Goal: Task Accomplishment & Management: Manage account settings

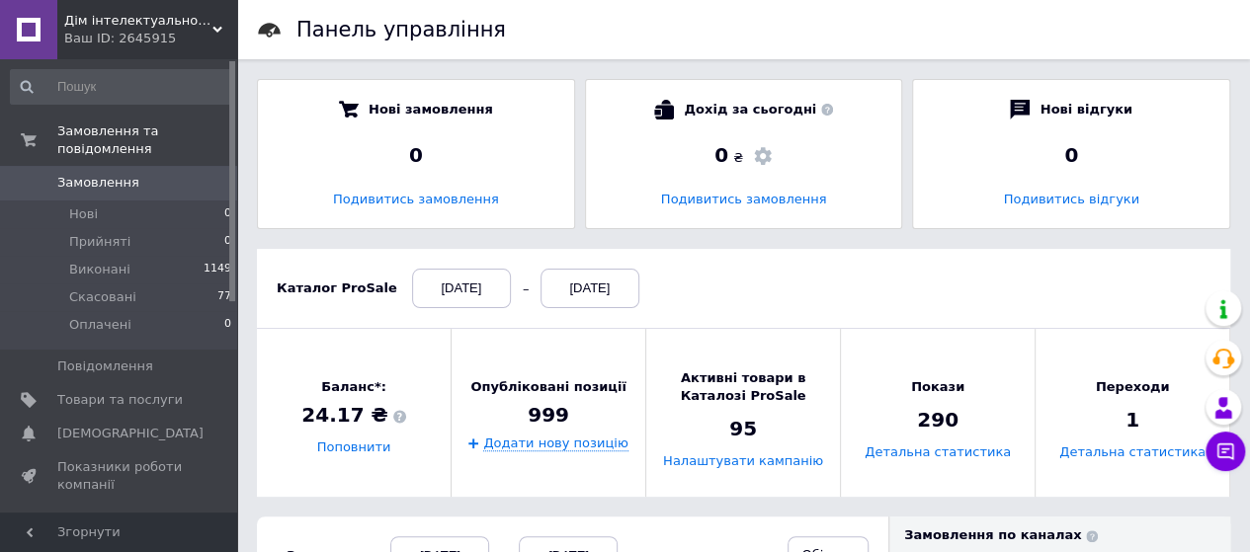
click at [28, 29] on link at bounding box center [28, 29] width 57 height 59
click at [23, 27] on link at bounding box center [28, 29] width 57 height 59
click at [90, 174] on span "Замовлення" at bounding box center [98, 183] width 82 height 18
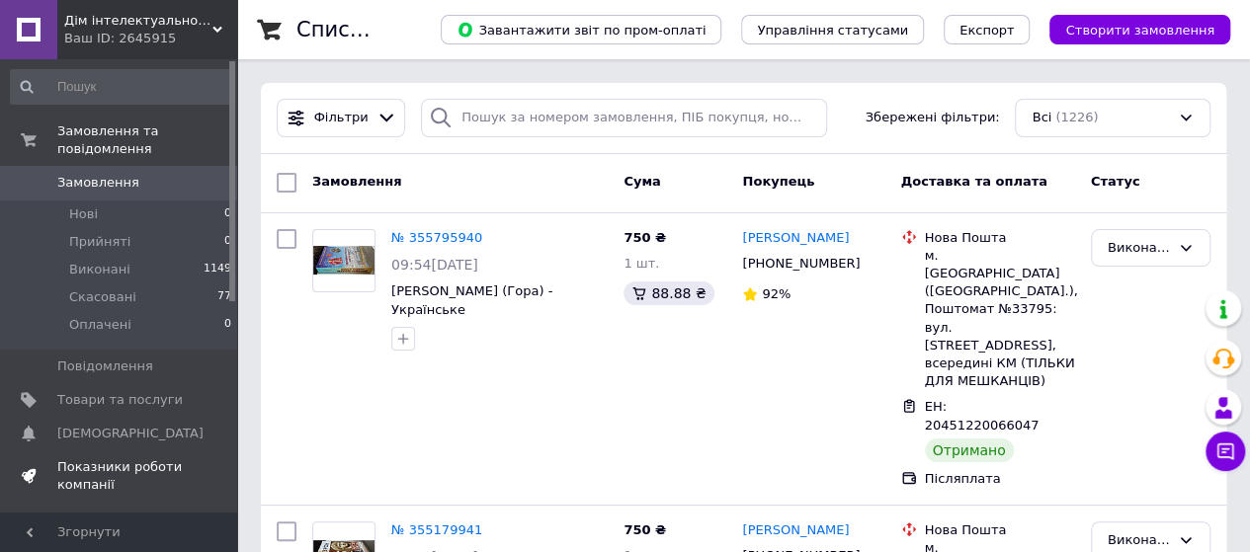
click at [89, 459] on span "Показники роботи компанії" at bounding box center [120, 477] width 126 height 36
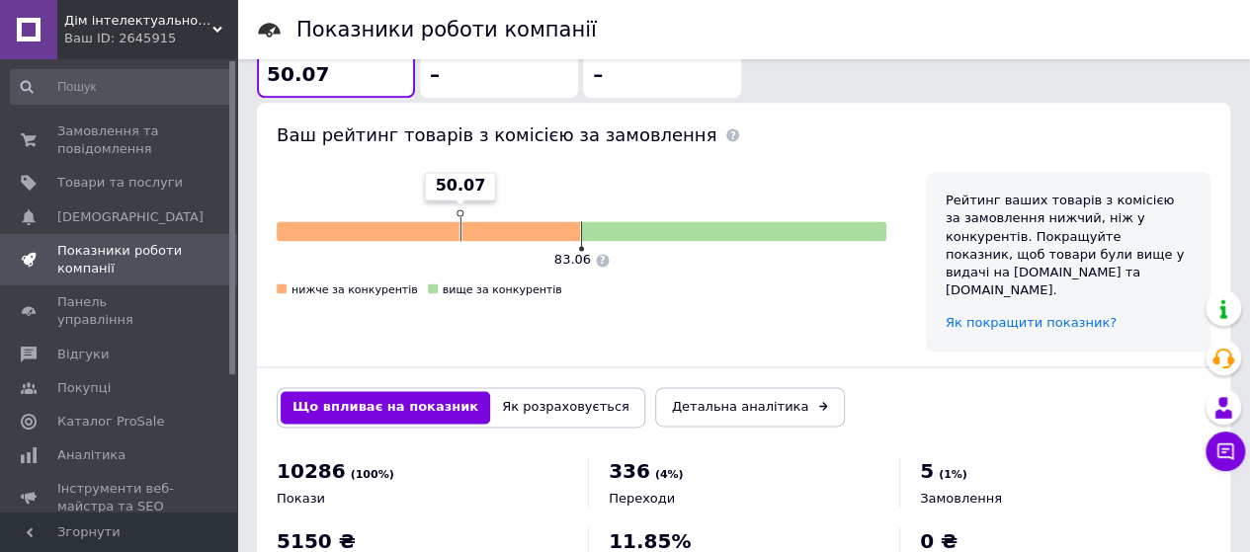
scroll to position [1298, 0]
click at [34, 19] on link at bounding box center [28, 29] width 57 height 59
